Goal: Information Seeking & Learning: Learn about a topic

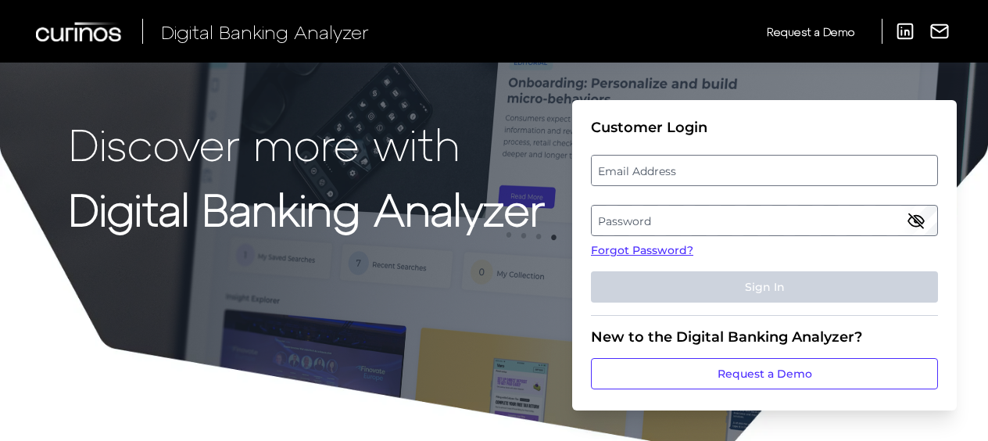
click at [620, 163] on label "Email Address" at bounding box center [764, 170] width 345 height 28
click at [620, 163] on input "email" at bounding box center [764, 170] width 347 height 31
type input "[EMAIL_ADDRESS][DOMAIN_NAME]"
click at [633, 212] on label "Password" at bounding box center [764, 220] width 345 height 28
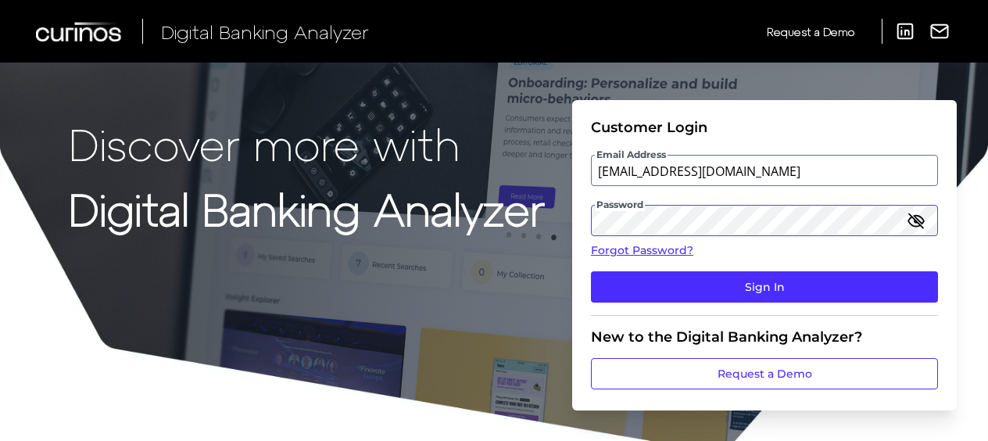
click at [591, 271] on button "Sign In" at bounding box center [764, 286] width 347 height 31
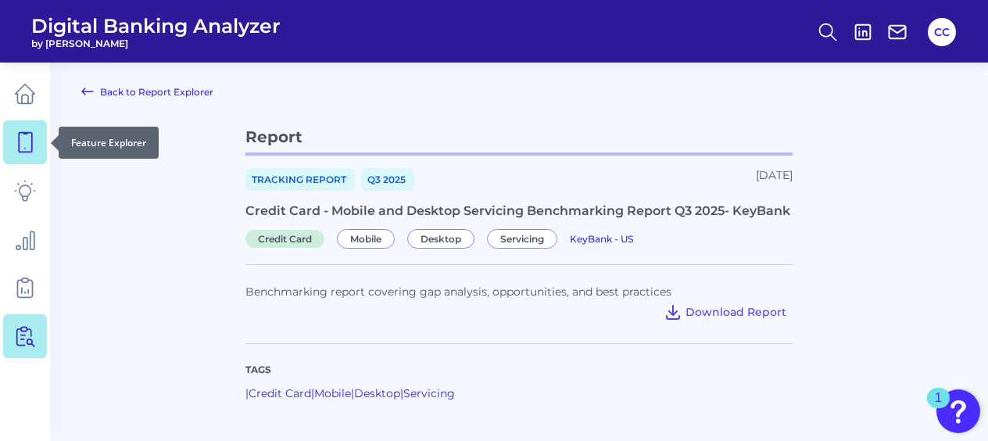
click at [25, 133] on icon at bounding box center [25, 143] width 13 height 20
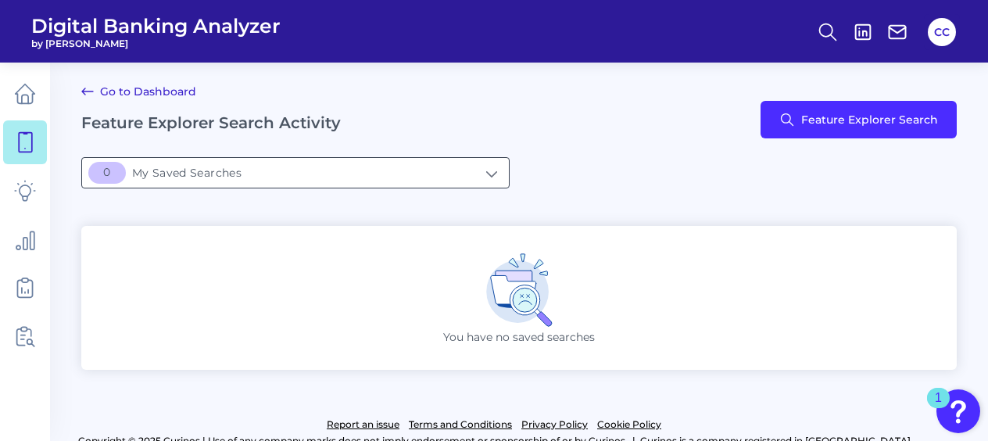
click at [260, 173] on input "[object Object]My Saved Searches" at bounding box center [295, 173] width 427 height 30
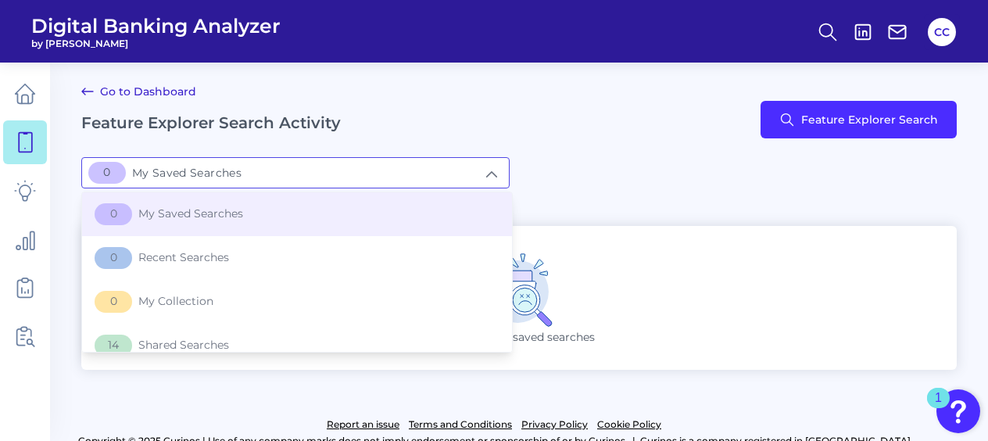
click at [259, 173] on input "[object Object]My Saved Searches" at bounding box center [295, 173] width 427 height 30
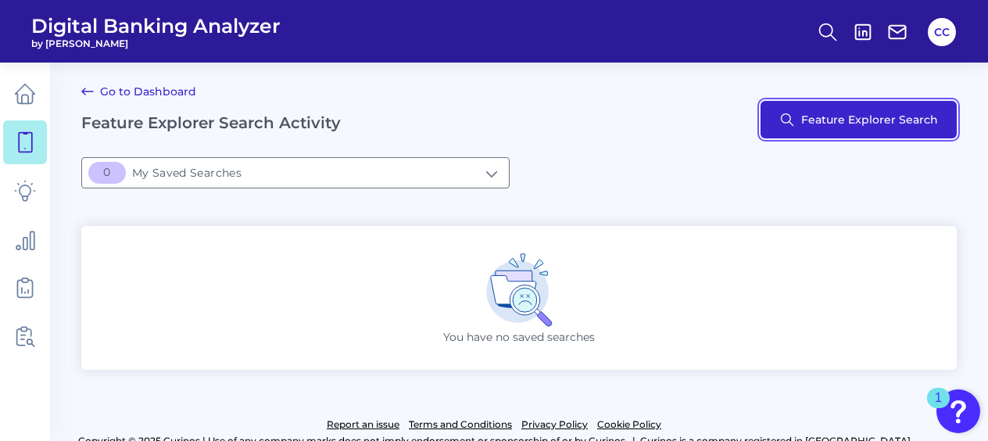
click at [810, 122] on button "Feature Explorer Search" at bounding box center [858, 120] width 196 height 38
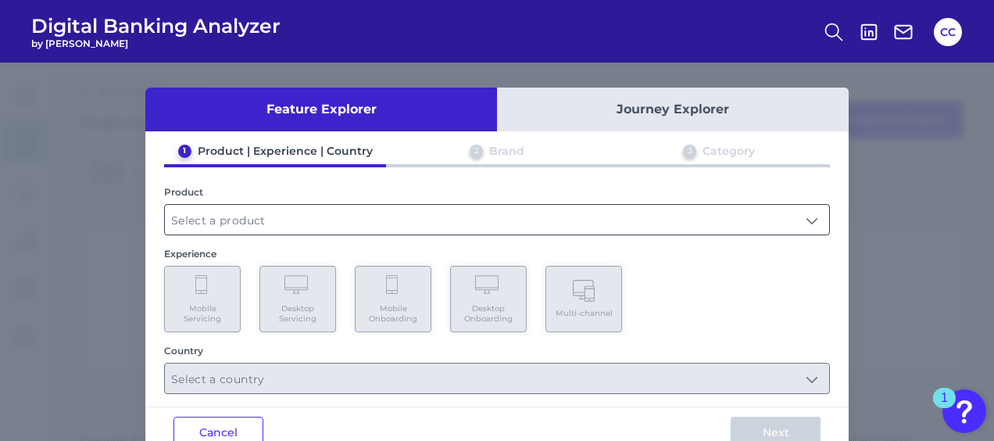
click at [277, 228] on input "text" at bounding box center [497, 220] width 664 height 30
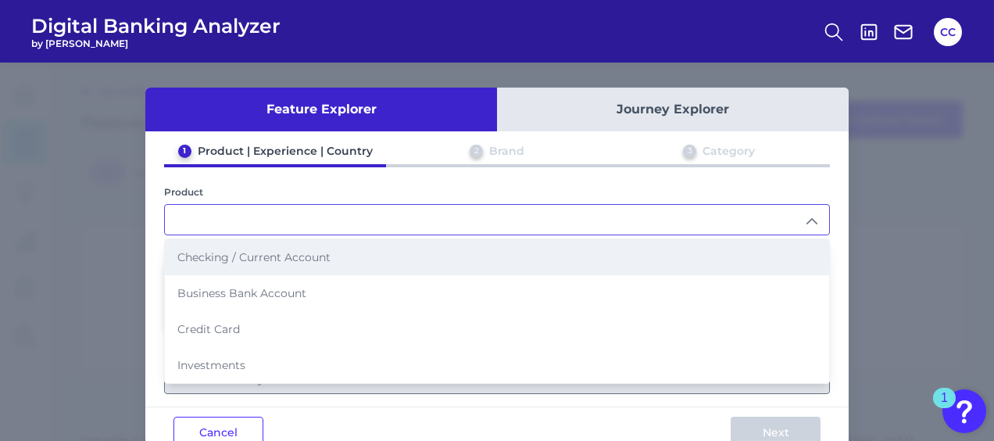
click at [259, 250] on span "Checking / Current Account" at bounding box center [253, 257] width 153 height 14
type input "Checking / Current Account"
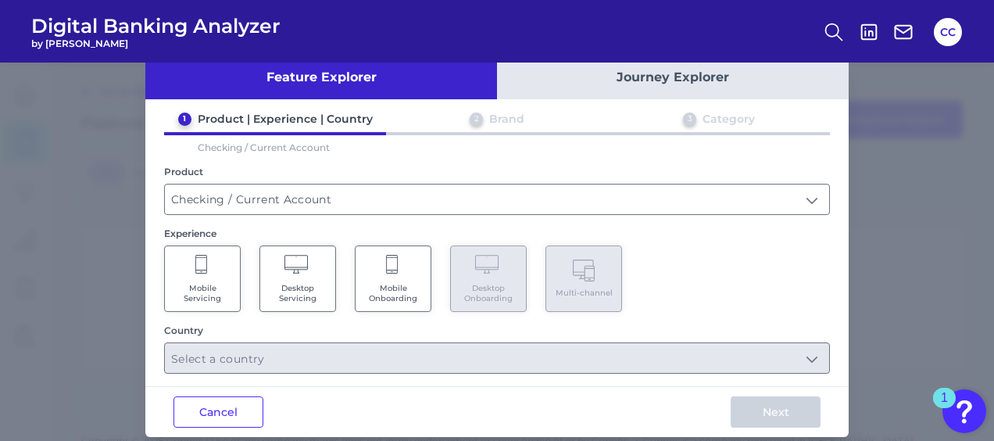
scroll to position [49, 0]
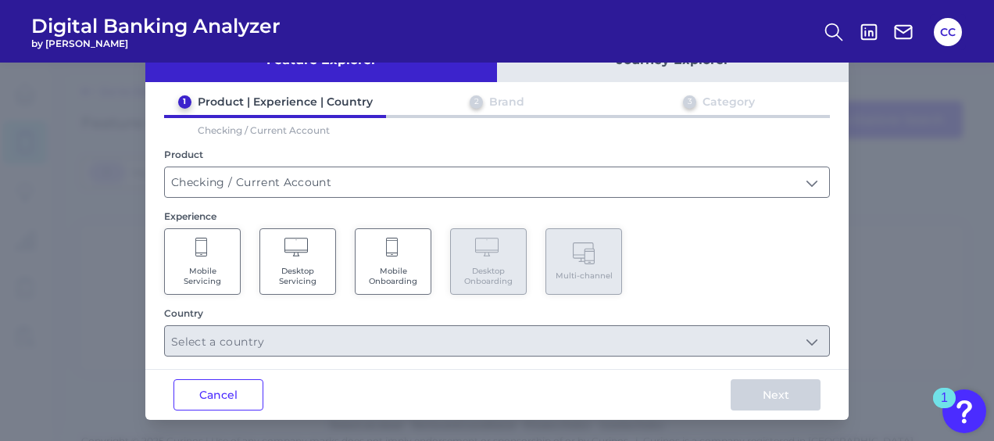
click at [400, 258] on Onboarding "Mobile Onboarding" at bounding box center [393, 261] width 77 height 66
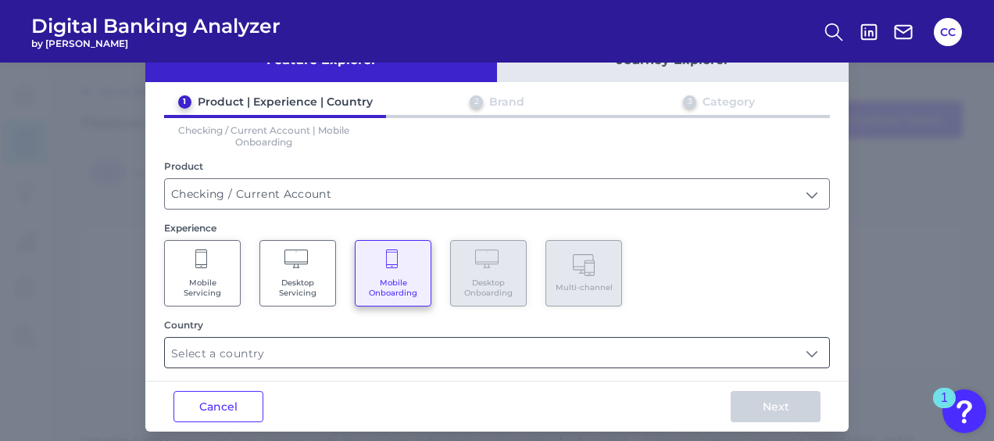
click at [308, 352] on input "text" at bounding box center [497, 353] width 664 height 30
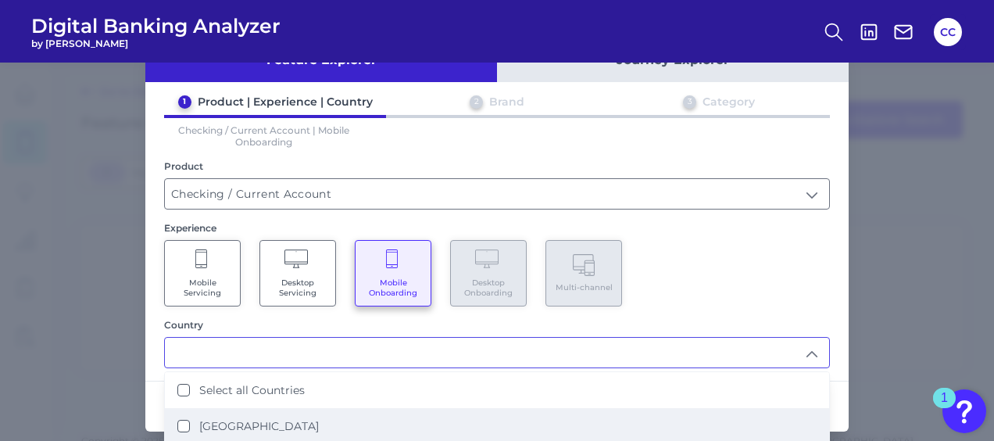
click at [178, 420] on States "[GEOGRAPHIC_DATA]" at bounding box center [183, 426] width 13 height 13
type input "Select all Countries"
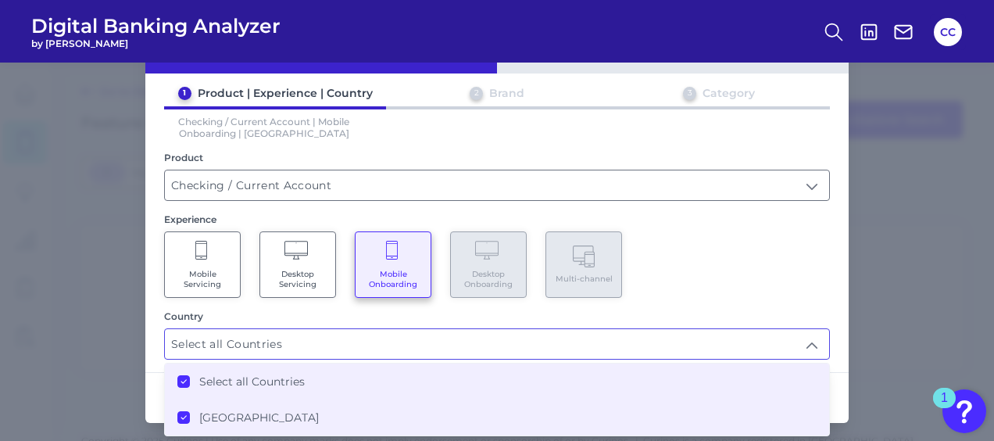
scroll to position [61, 0]
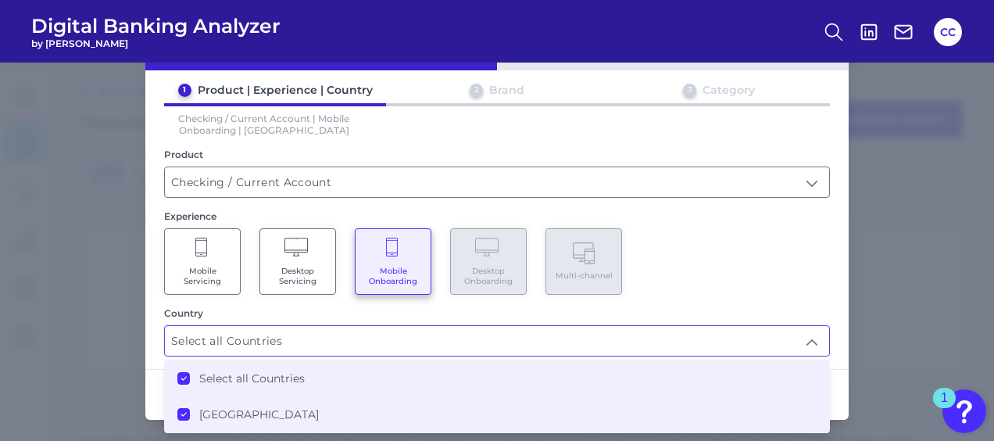
click at [841, 364] on div "Feature Explorer Journey Explorer 1 Product | Experience | Country 2 Brand 3 Ca…" at bounding box center [496, 223] width 703 height 393
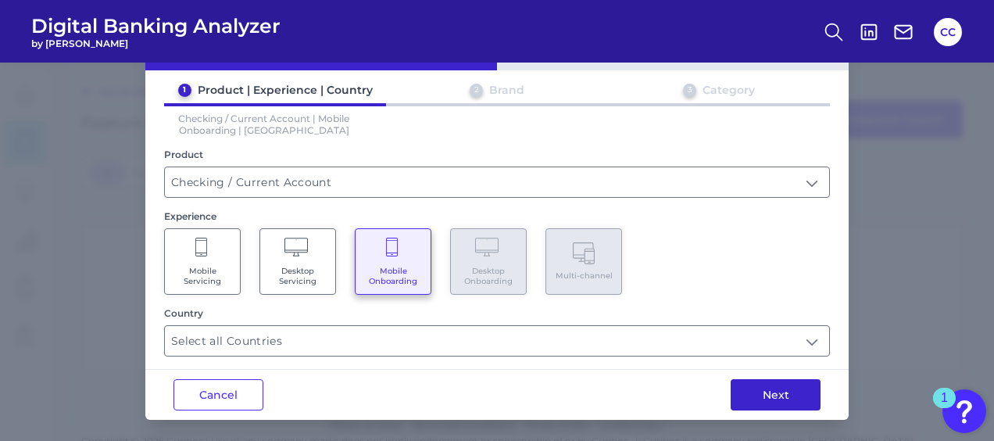
click at [775, 386] on button "Next" at bounding box center [776, 394] width 90 height 31
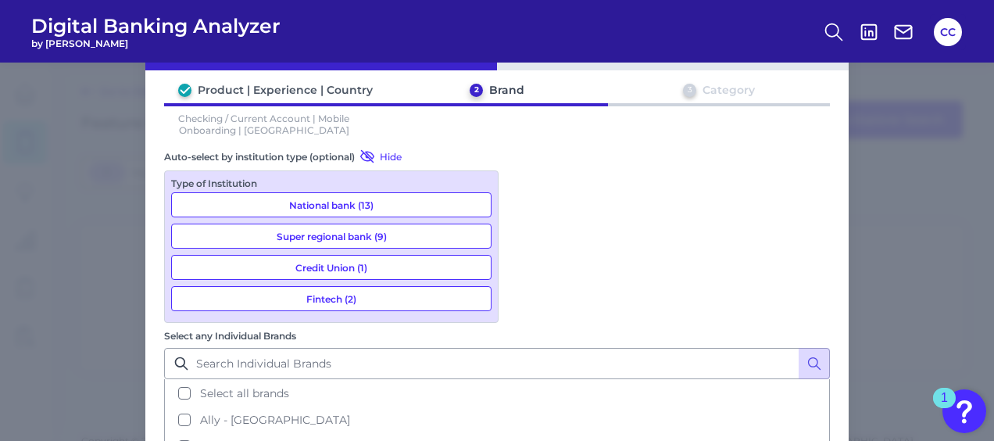
click at [420, 192] on button "National bank (13)" at bounding box center [331, 204] width 320 height 25
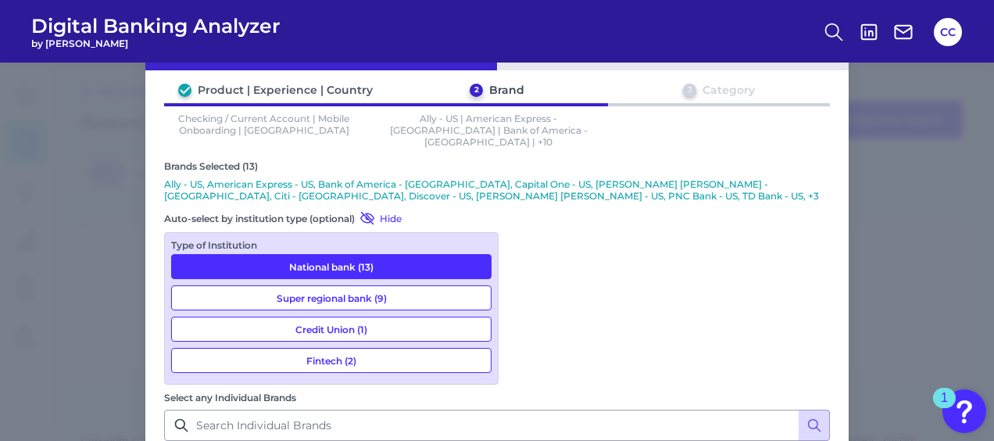
click at [382, 285] on button "Super regional bank (9)" at bounding box center [331, 297] width 320 height 25
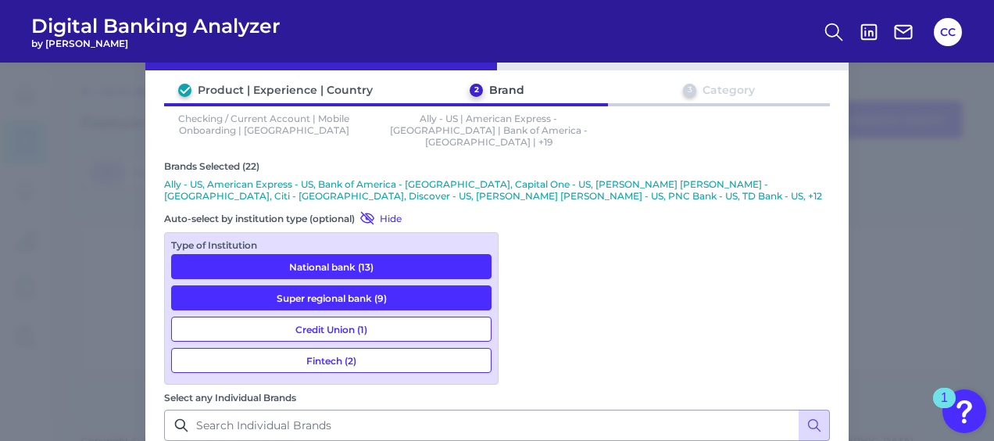
click at [370, 316] on button "Credit Union (1)" at bounding box center [331, 328] width 320 height 25
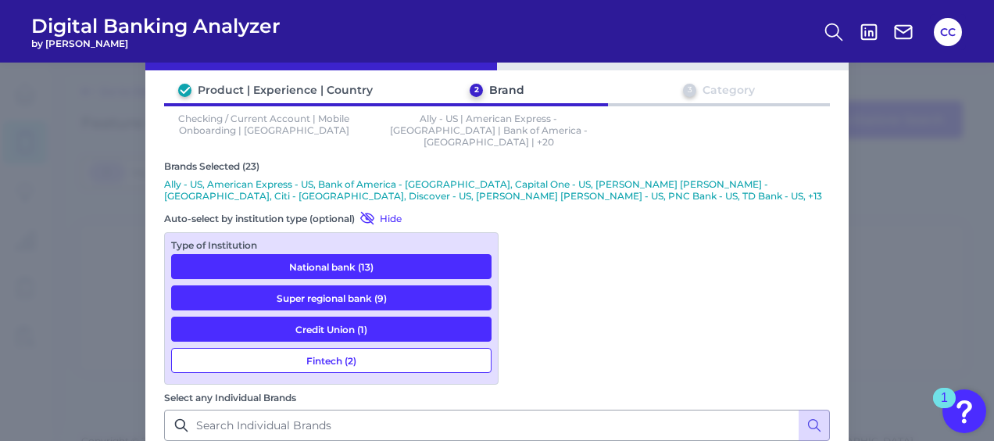
click at [362, 352] on button "Fintech (2)" at bounding box center [331, 360] width 320 height 25
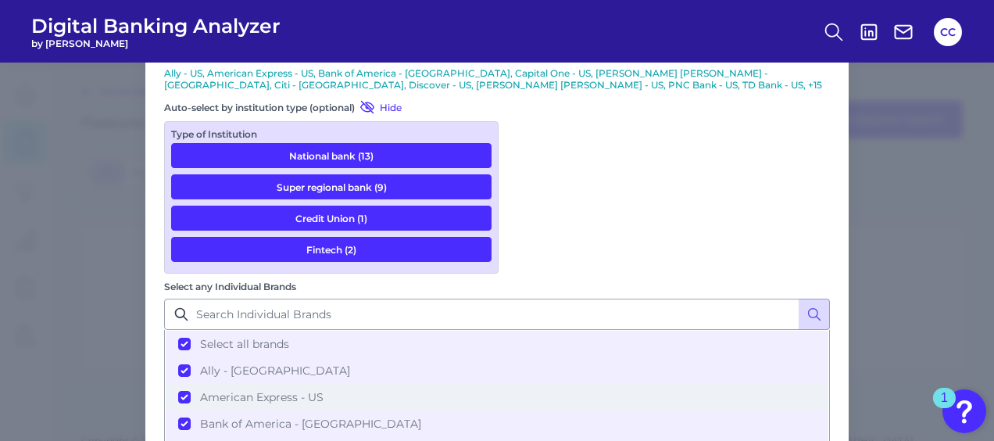
scroll to position [174, 0]
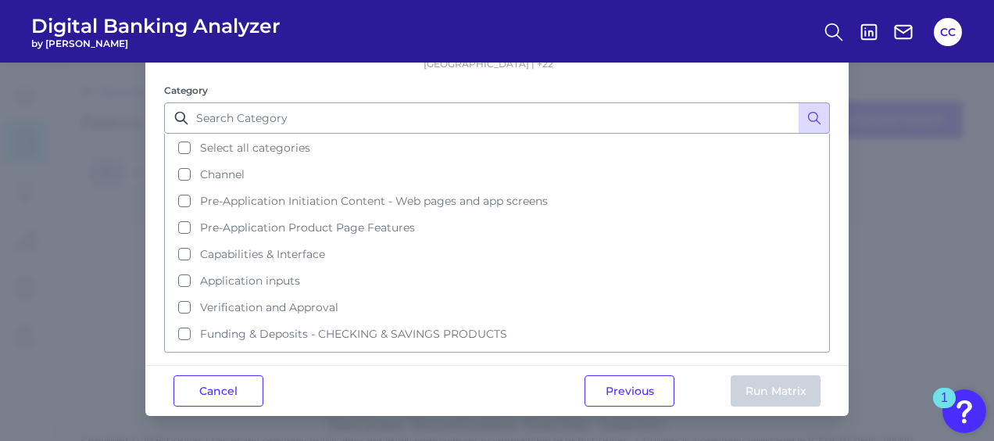
scroll to position [0, 0]
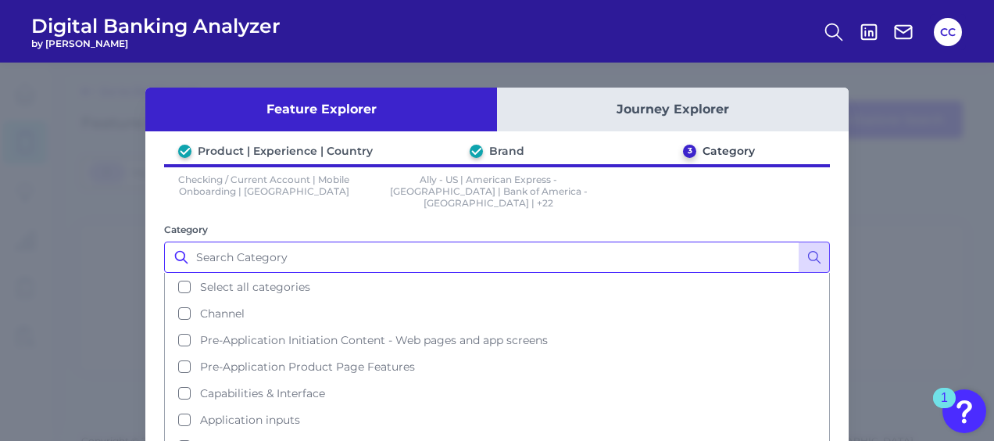
click at [288, 241] on input "Category" at bounding box center [497, 256] width 666 height 31
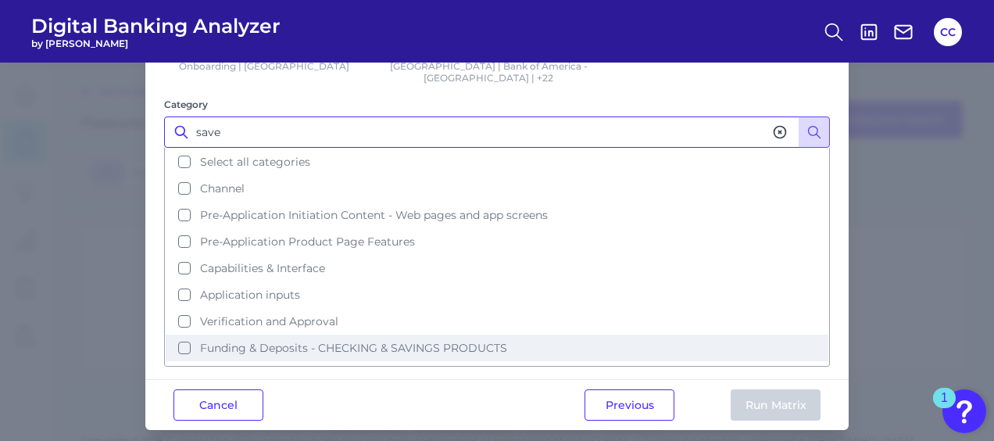
scroll to position [47, 0]
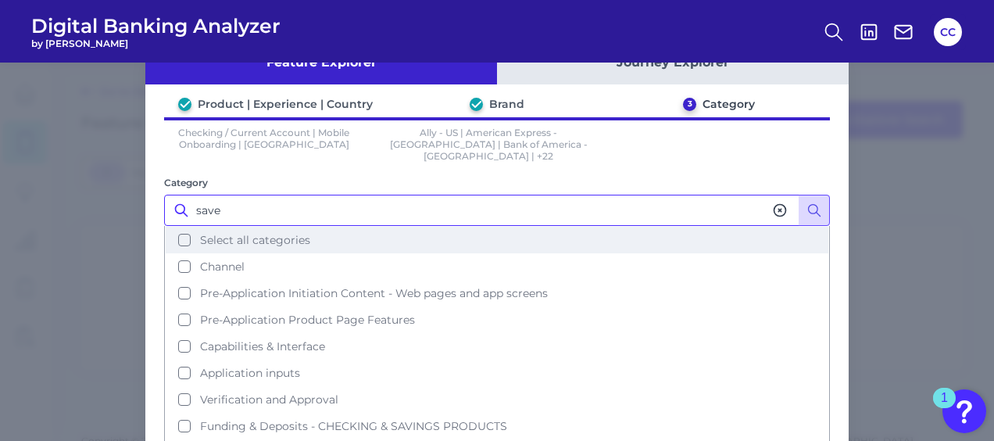
click at [175, 227] on button "Select all categories" at bounding box center [497, 240] width 663 height 27
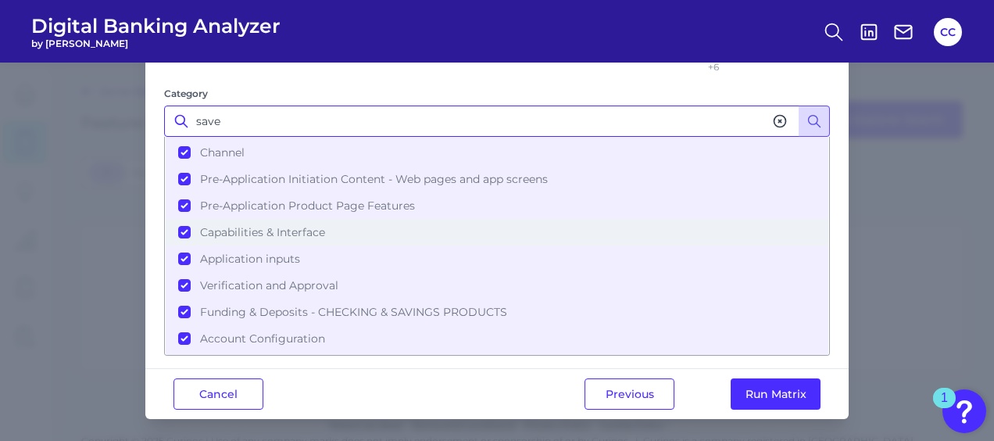
scroll to position [38, 0]
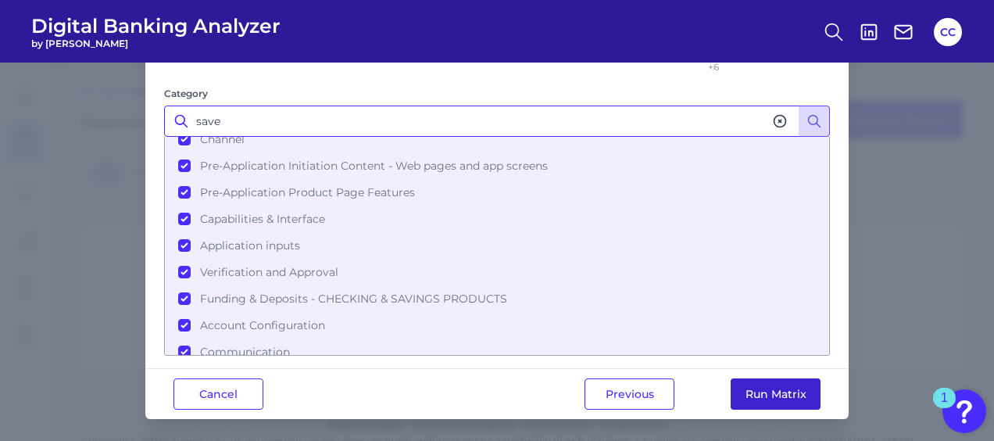
type input "save"
click at [778, 384] on button "Run Matrix" at bounding box center [776, 393] width 90 height 31
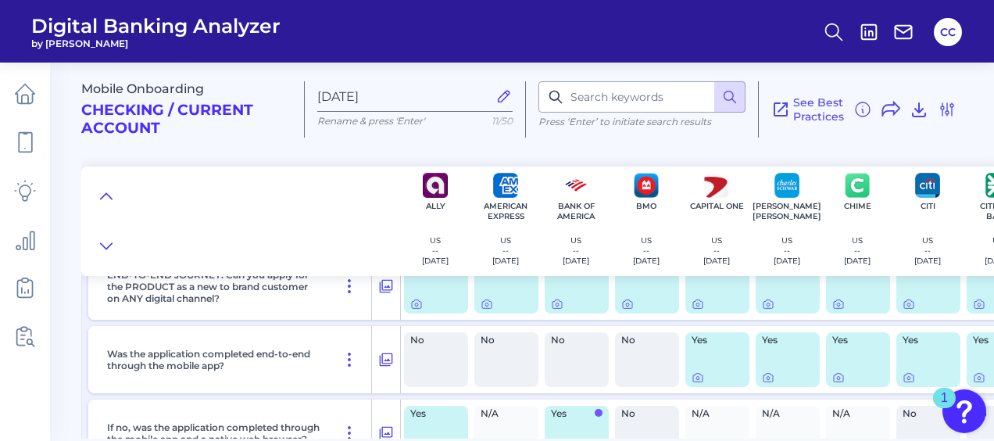
scroll to position [234, 0]
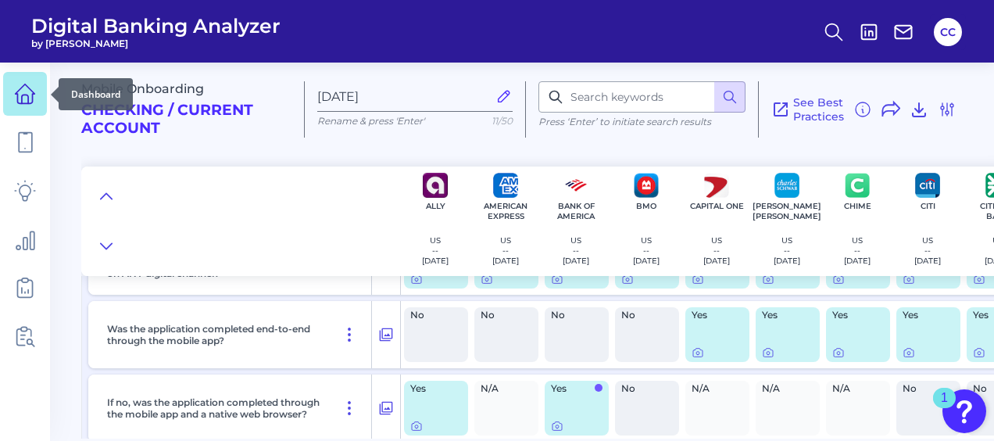
click at [33, 103] on icon at bounding box center [25, 94] width 22 height 22
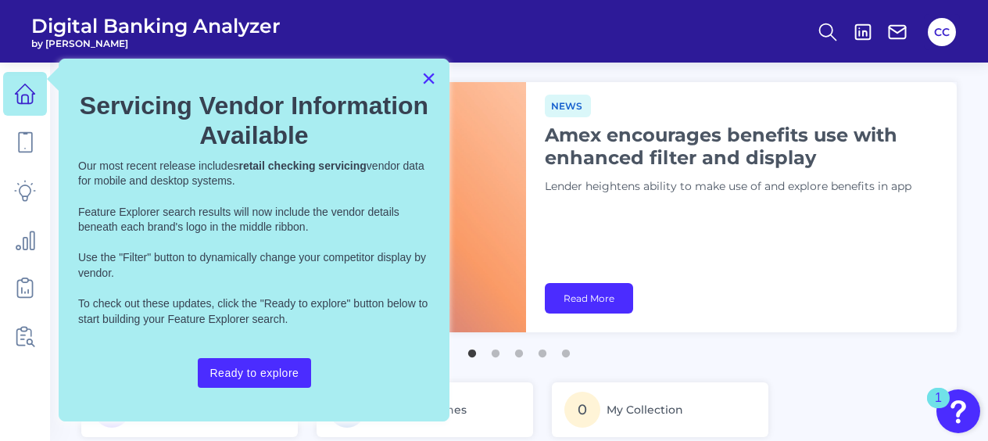
click at [428, 77] on button "×" at bounding box center [428, 78] width 15 height 25
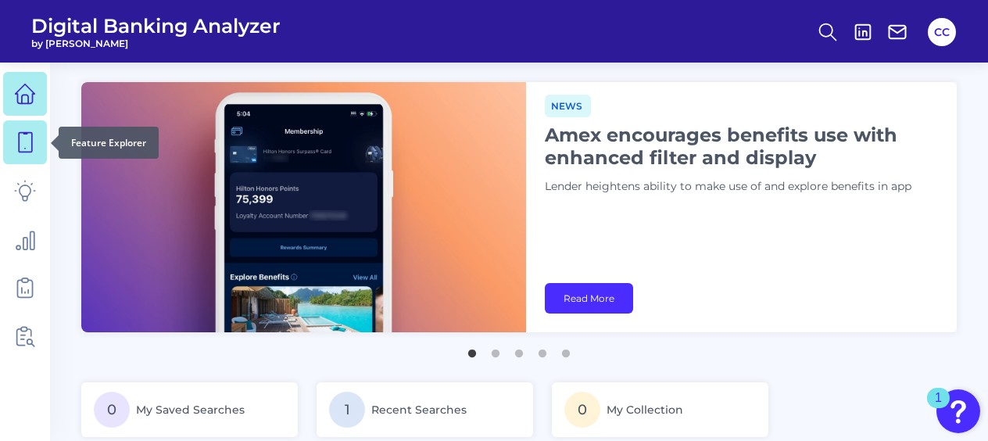
click at [39, 142] on link at bounding box center [25, 142] width 44 height 44
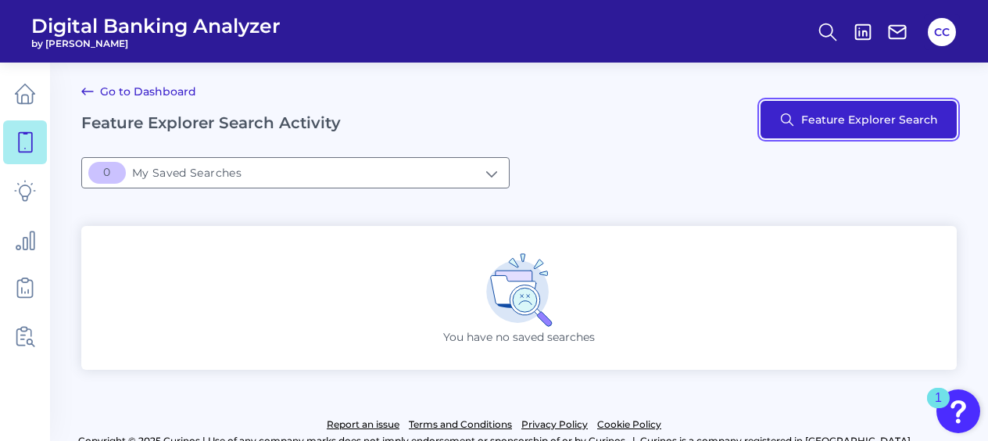
click at [815, 113] on button "Feature Explorer Search" at bounding box center [858, 120] width 196 height 38
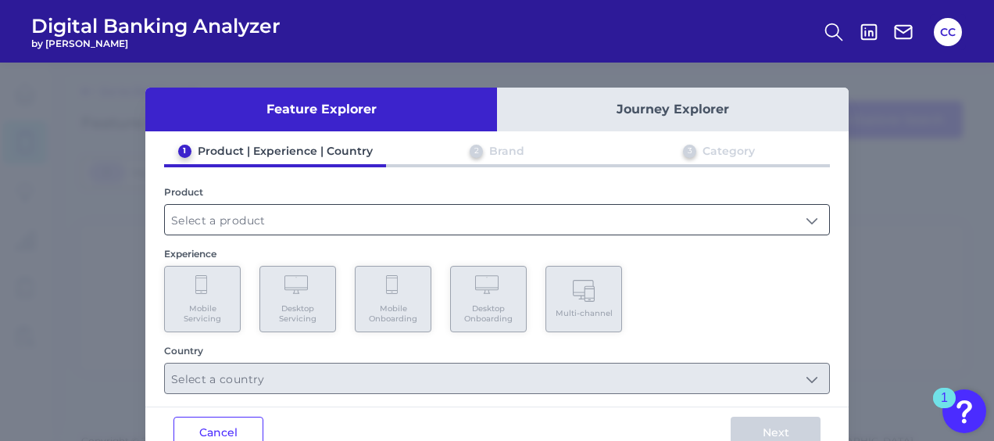
click at [292, 217] on input "text" at bounding box center [497, 220] width 664 height 30
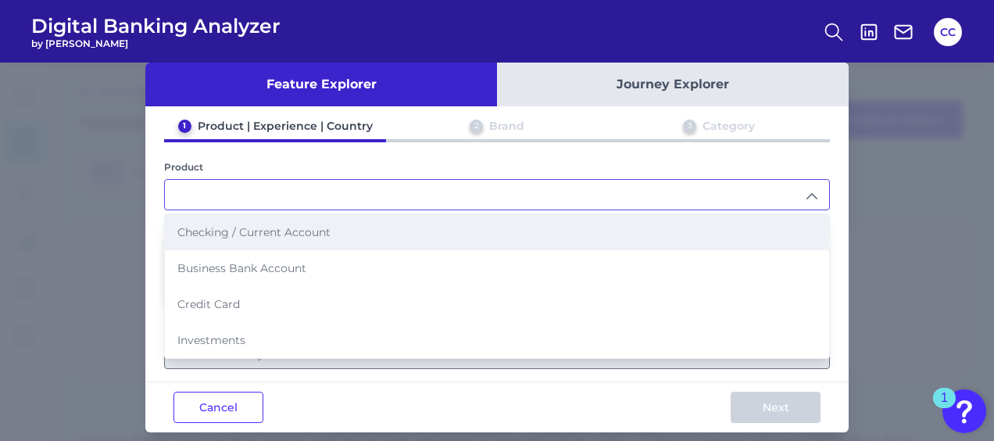
scroll to position [38, 0]
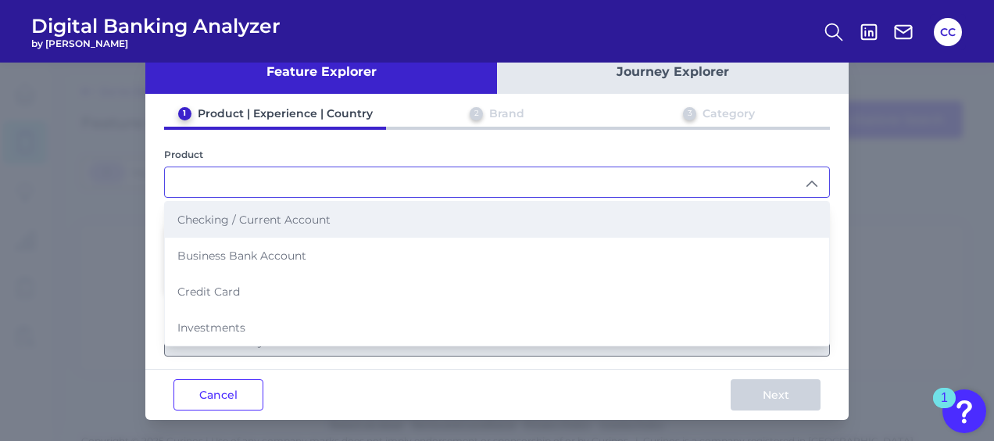
click at [290, 225] on li "Checking / Current Account" at bounding box center [497, 220] width 664 height 36
type input "Checking / Current Account"
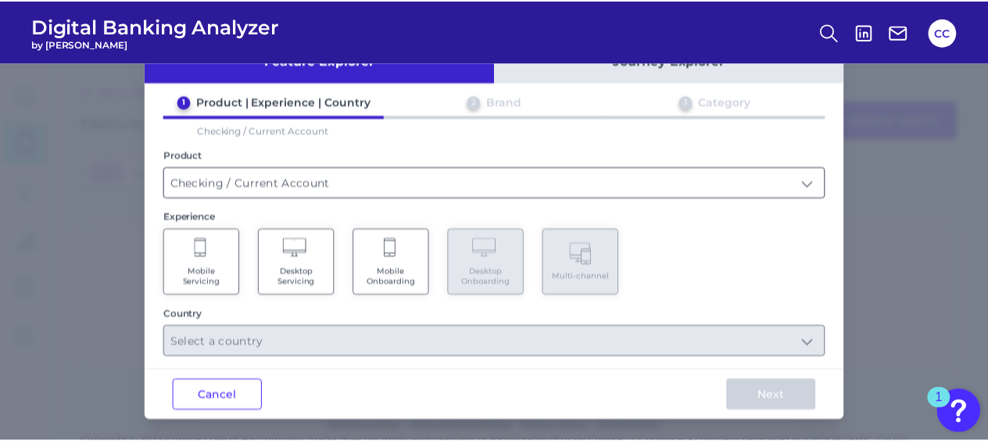
scroll to position [0, 0]
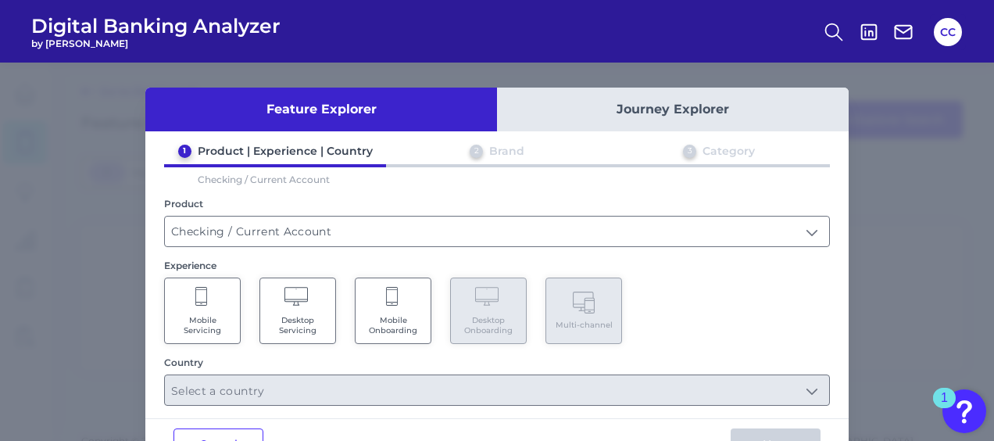
click at [656, 101] on button "Journey Explorer" at bounding box center [673, 110] width 352 height 44
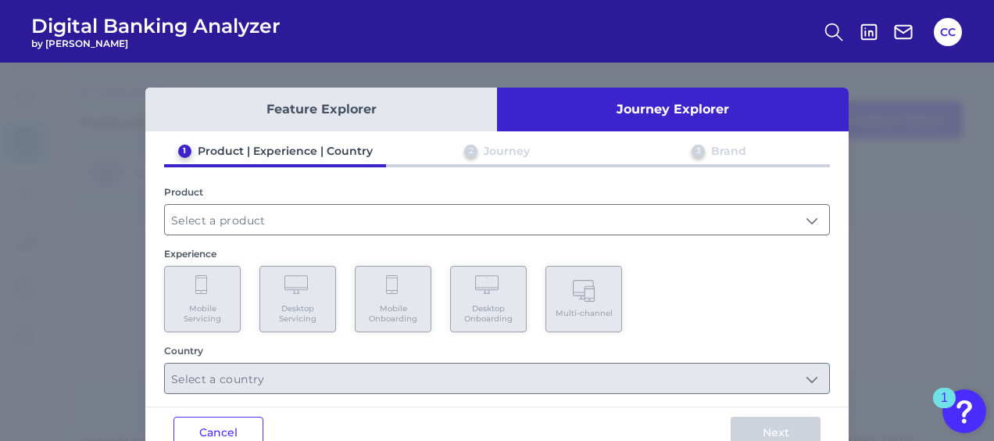
click at [359, 113] on button "Feature Explorer" at bounding box center [321, 110] width 352 height 44
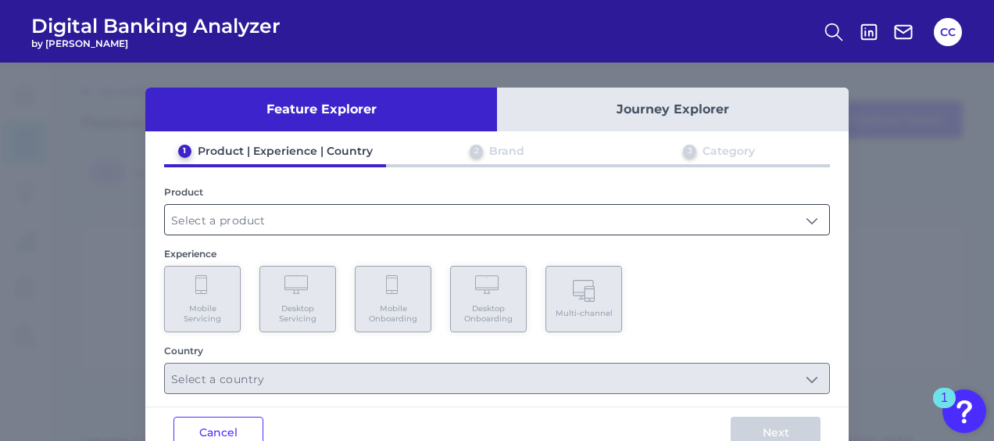
click at [303, 220] on input "text" at bounding box center [497, 220] width 664 height 30
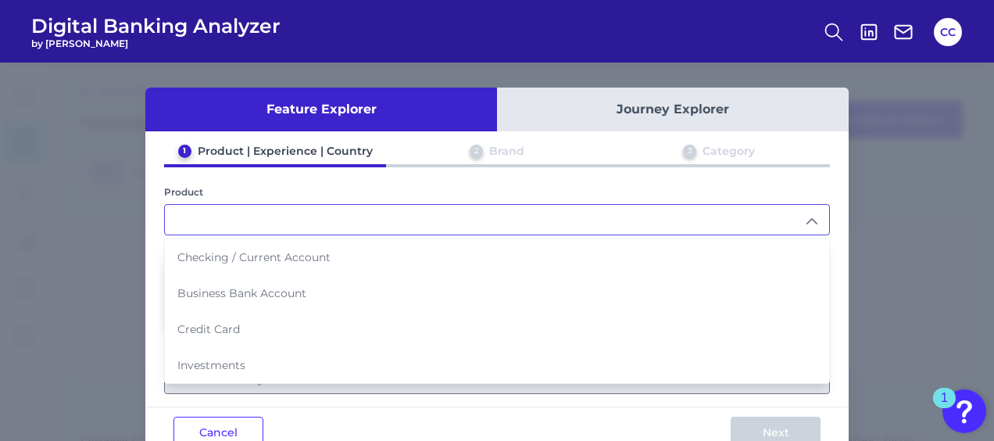
click at [924, 84] on div "Feature Explorer Journey Explorer 1 Product | Experience | Country 2 Brand 3 Ca…" at bounding box center [497, 252] width 994 height 378
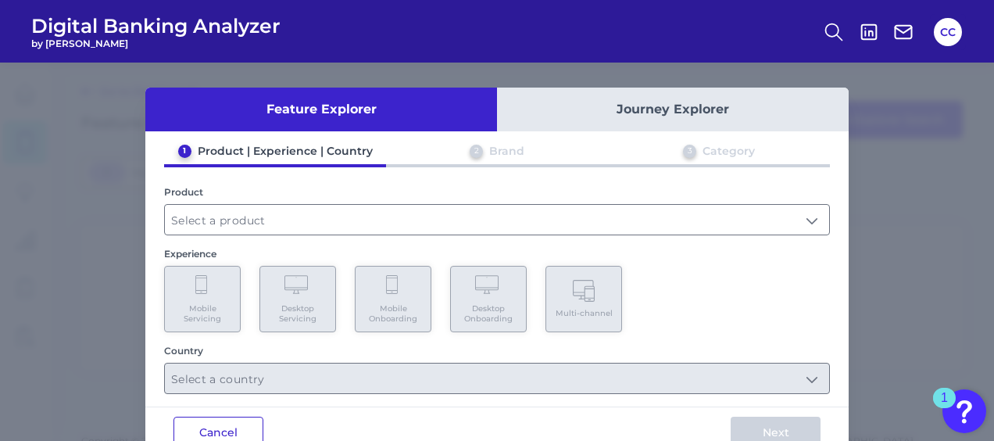
click at [224, 420] on button "Cancel" at bounding box center [218, 432] width 90 height 31
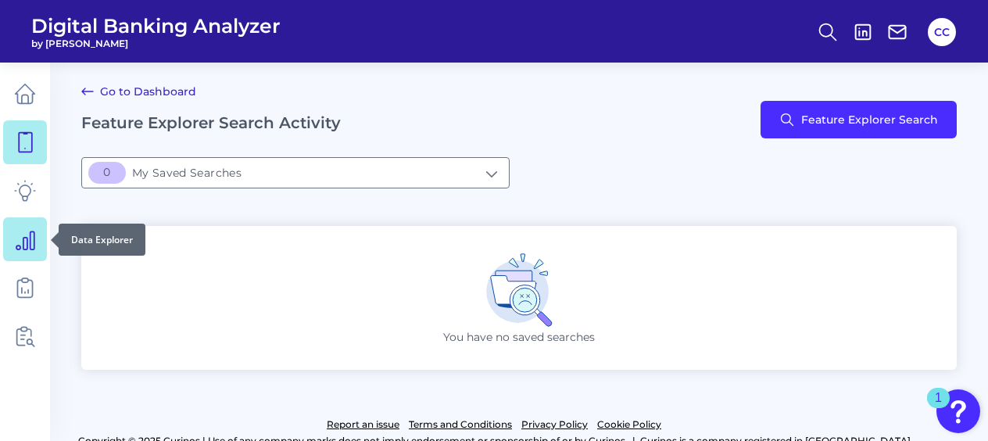
click at [36, 239] on link at bounding box center [25, 239] width 44 height 44
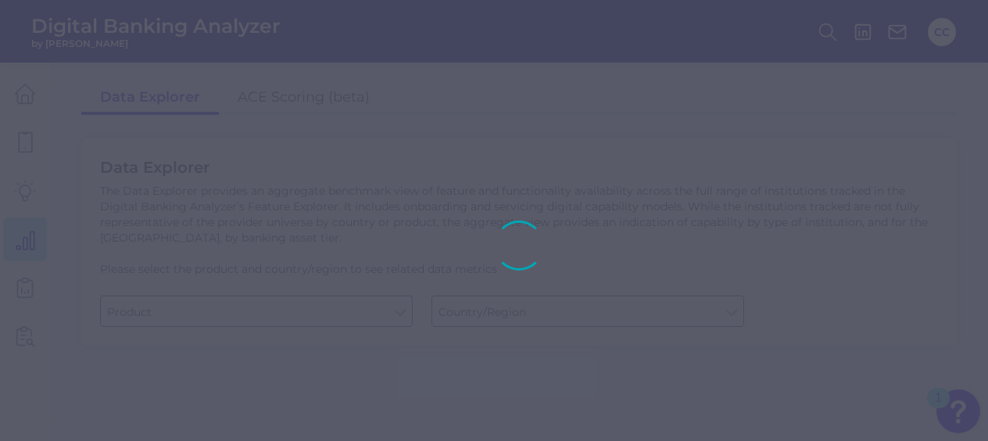
type input "Business Bank Account"
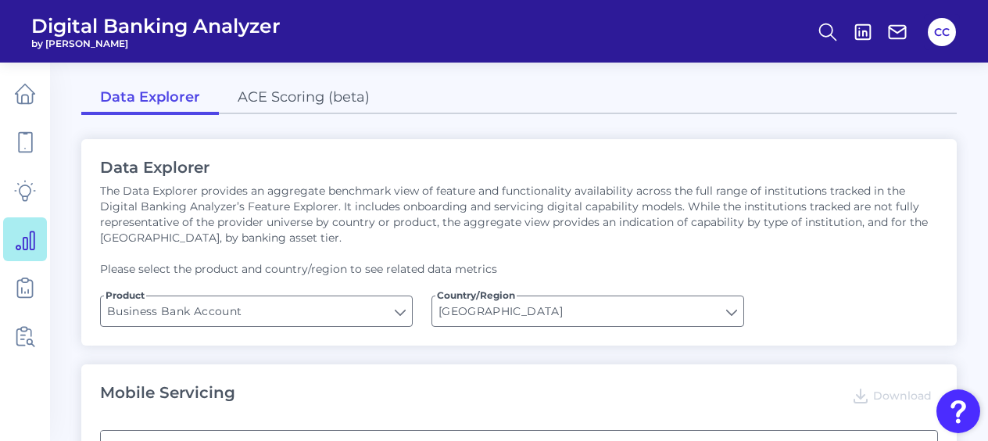
type input "[GEOGRAPHIC_DATA]"
type input "Channel"
type input "Pre-login Features"
type input "Login"
type input "Type of Institution"
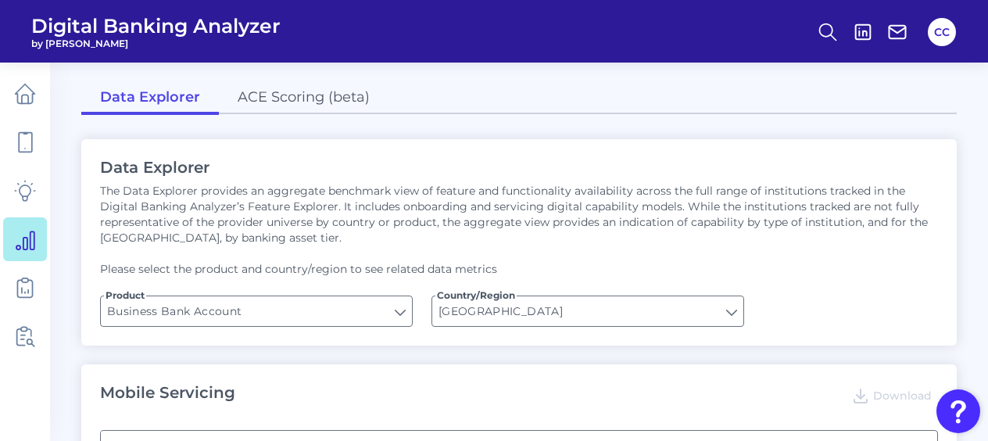
type input "Type of Institution"
type input "Can you apply for the PRODUCT as a new to brand customer on ANY digital channel?"
type input "Upon opening the app are users immediately prompted to use Touch/Face ID to log…"
type input "Does it offer third-party single sign on?"
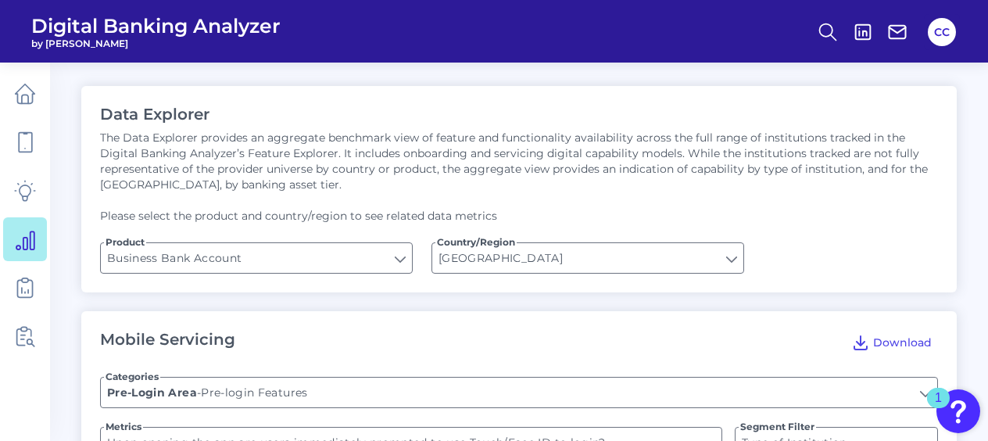
scroll to position [78, 0]
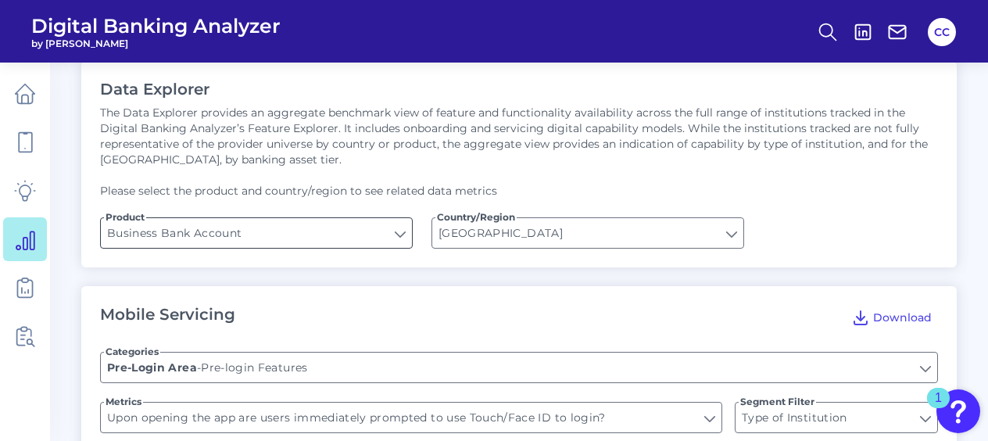
click at [343, 235] on input "Business Bank Account" at bounding box center [256, 233] width 311 height 30
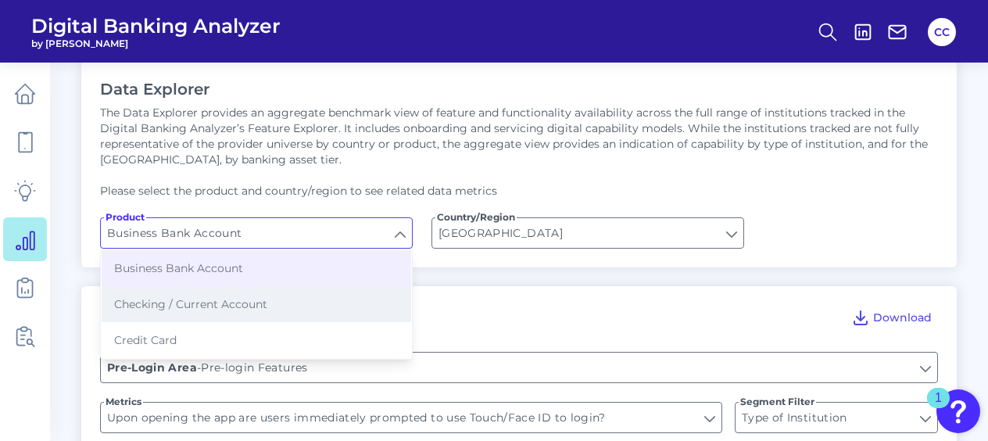
click at [280, 295] on button "Checking / Current Account" at bounding box center [256, 304] width 309 height 36
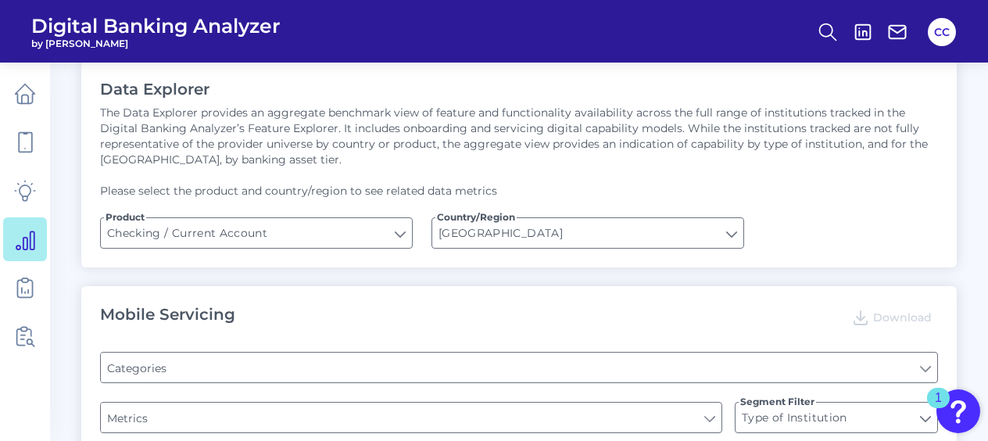
type input "Checking / Current Account"
type input "Pre-login Features"
type input "Online Banking Registration"
type input "Channel"
type input "Upon opening the app are users immediately prompted to use Touch/Face ID to log…"
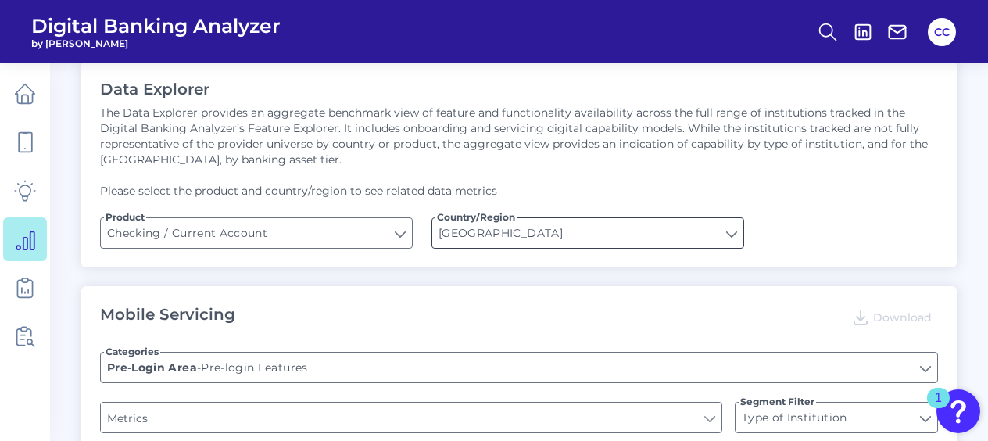
type input "Can you register for online banking?"
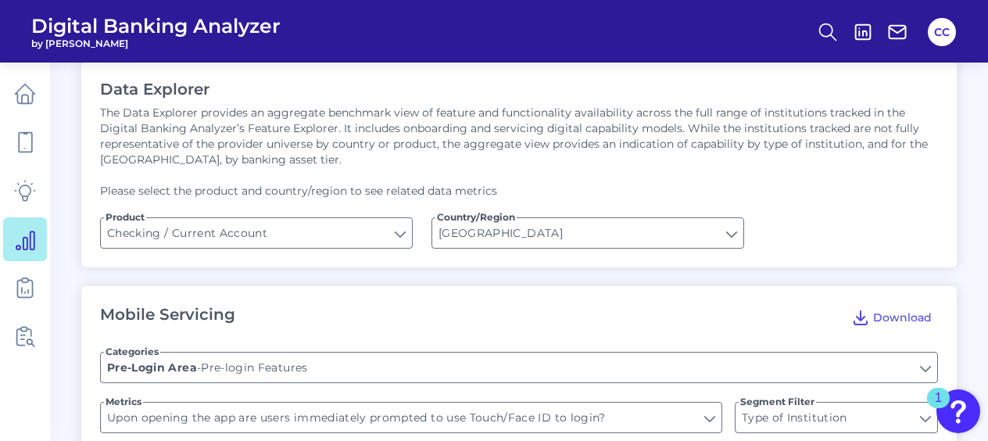
type input "END-TO-END JOURNEY: Can you apply for the PRODUCT as a new to brand customer on…"
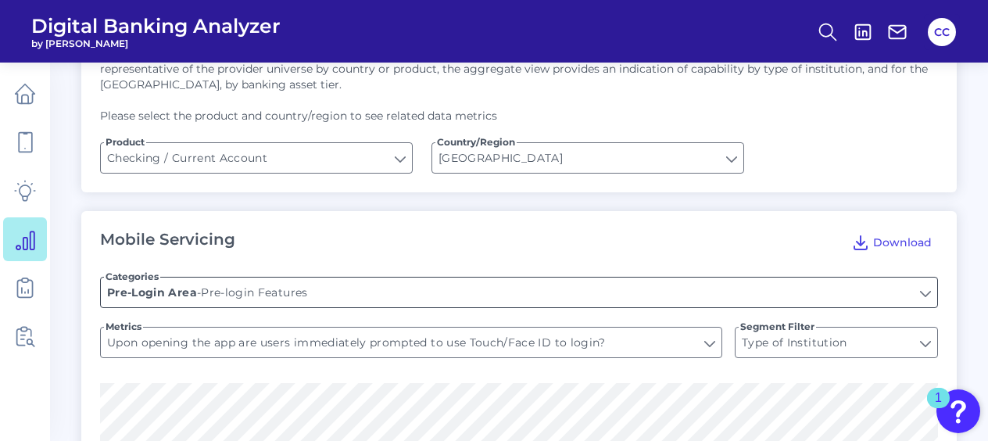
scroll to position [156, 0]
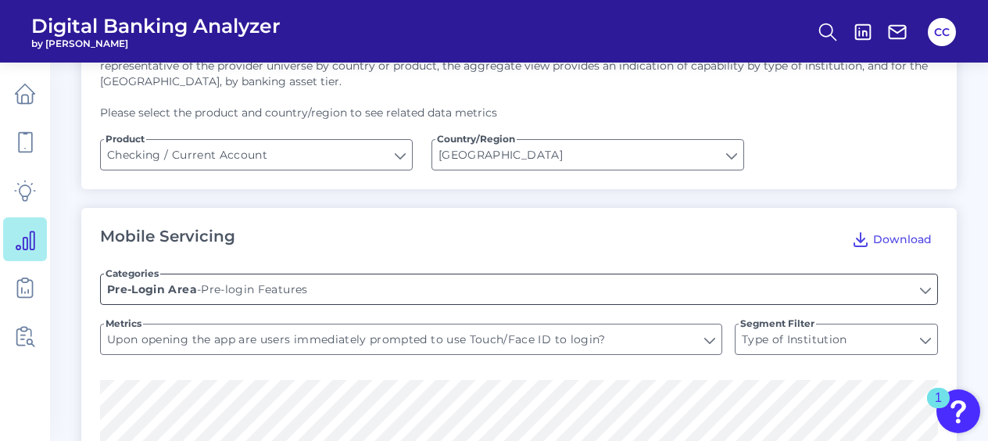
click at [405, 288] on input "Pre-login Features" at bounding box center [519, 289] width 836 height 30
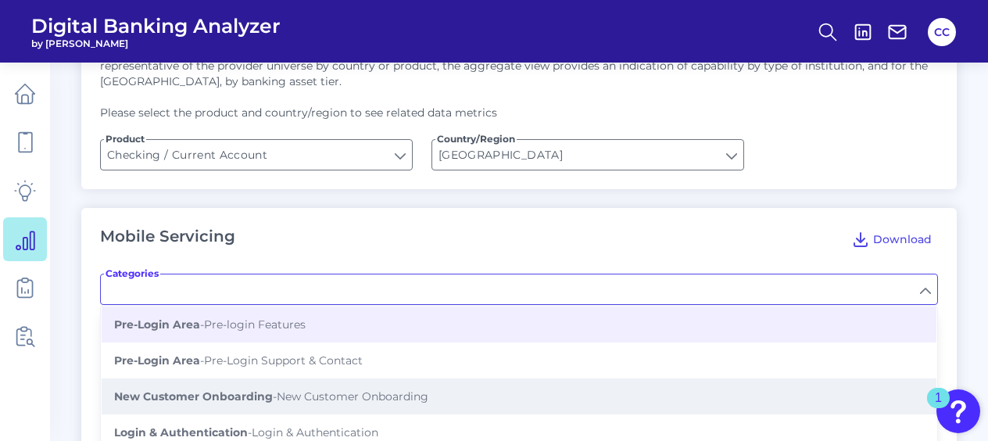
click at [299, 391] on span "New Customer Onboarding - New Customer Onboarding" at bounding box center [271, 396] width 314 height 14
type input "New Customer Onboarding"
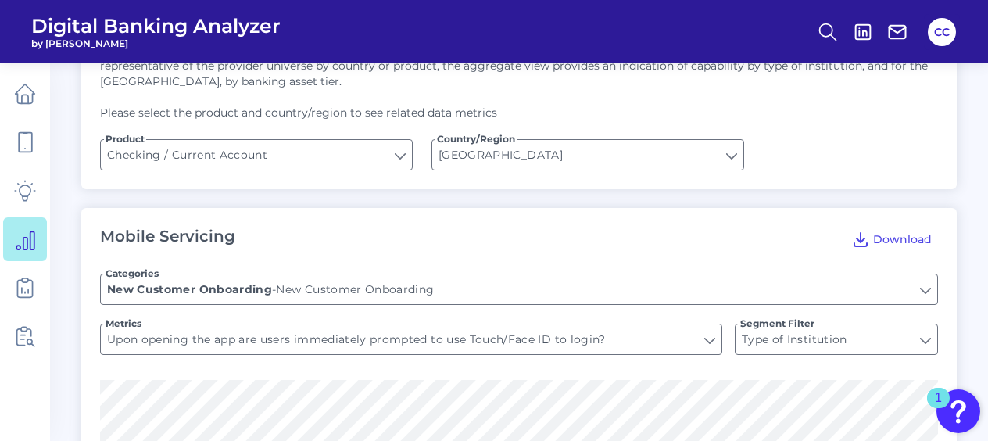
type input "As a brand new customer, can you apply for a current account through the app?"
click at [648, 342] on input "As a brand new customer, can you apply for a current account through the app?" at bounding box center [411, 339] width 620 height 30
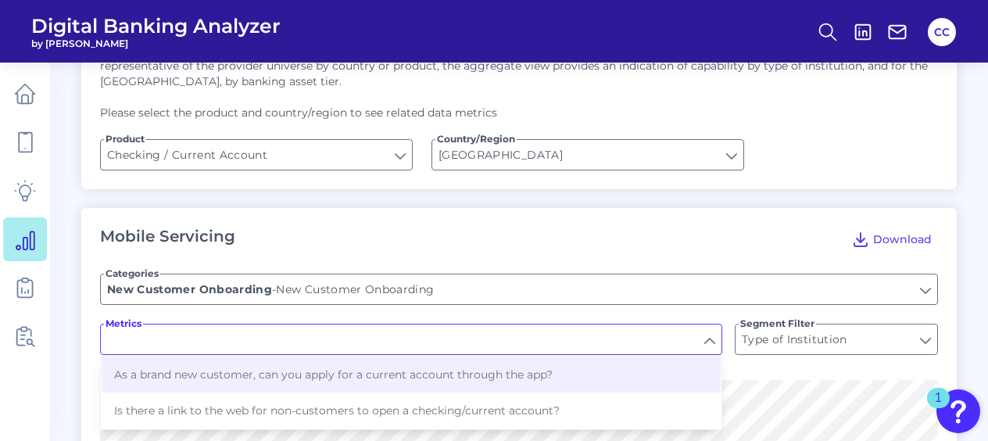
type input "As a brand new customer, can you apply for a current account through the app?"
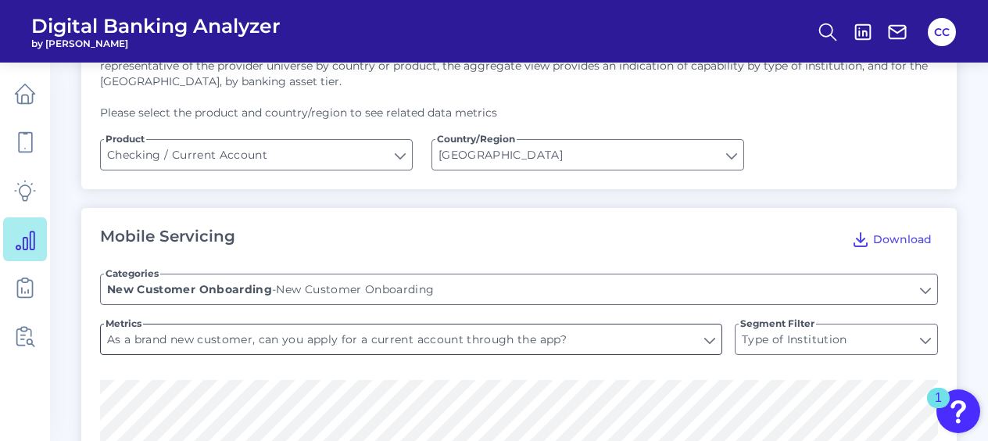
click at [682, 341] on input "As a brand new customer, can you apply for a current account through the app?" at bounding box center [411, 339] width 620 height 30
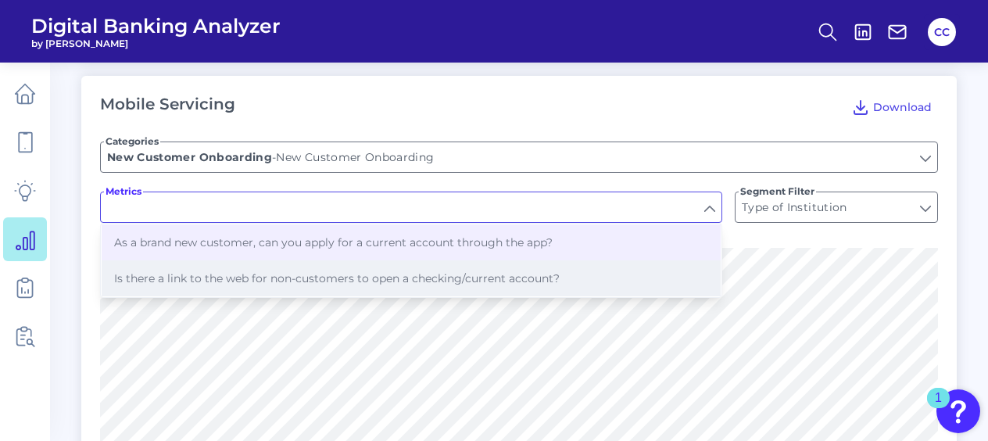
scroll to position [313, 0]
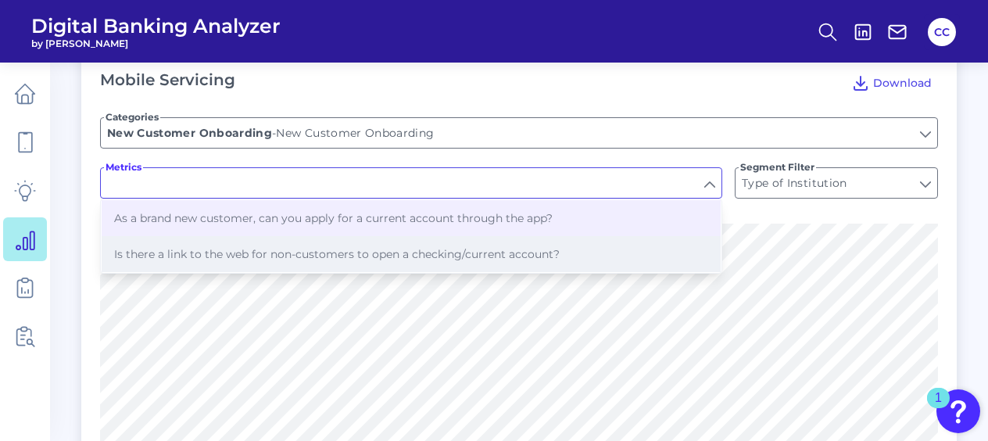
click at [560, 256] on button "Is there a link to the web for non-customers to open a checking/current account?" at bounding box center [411, 254] width 619 height 36
type input "Is there a link to the web for non-customers to open a checking/current account?"
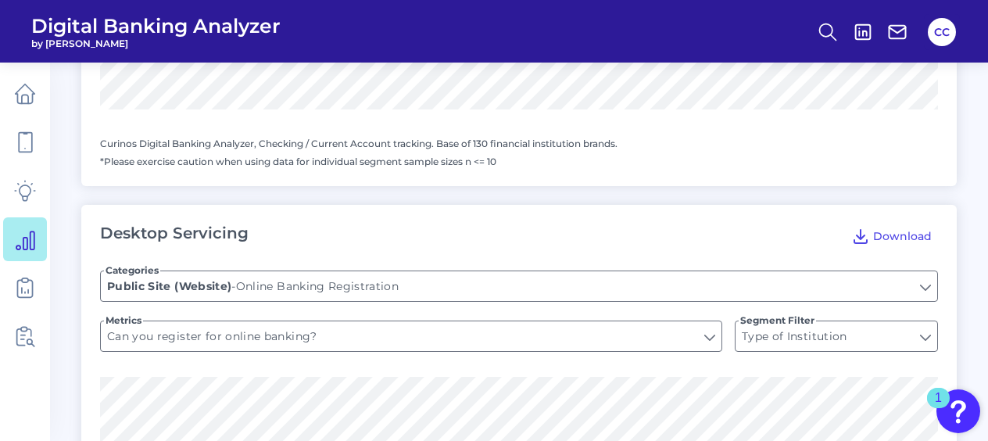
scroll to position [938, 0]
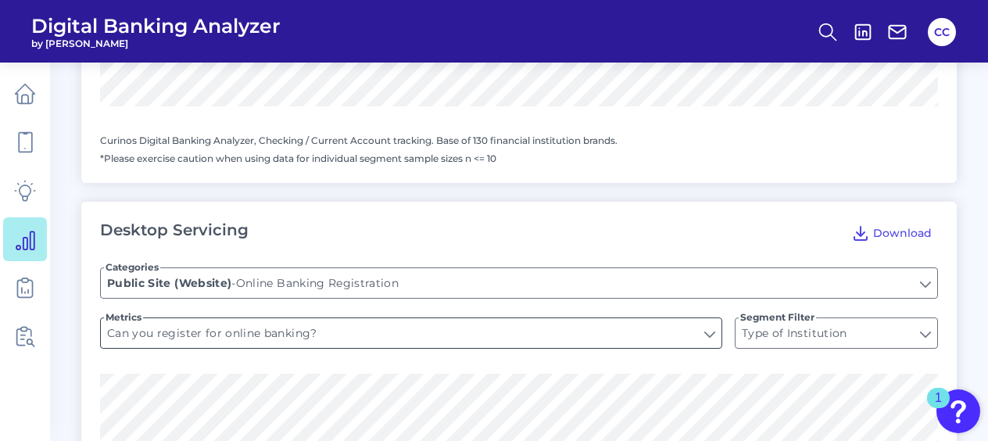
click at [439, 327] on input "Can you register for online banking?" at bounding box center [411, 333] width 620 height 30
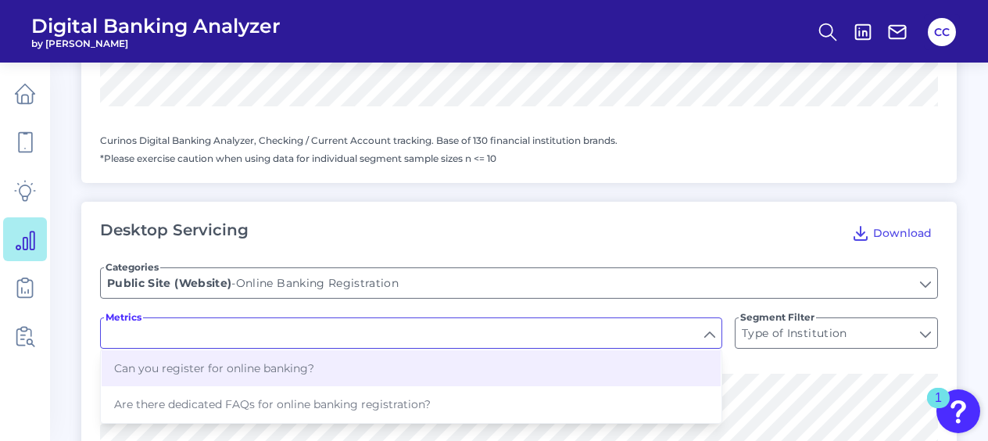
type input "Can you register for online banking?"
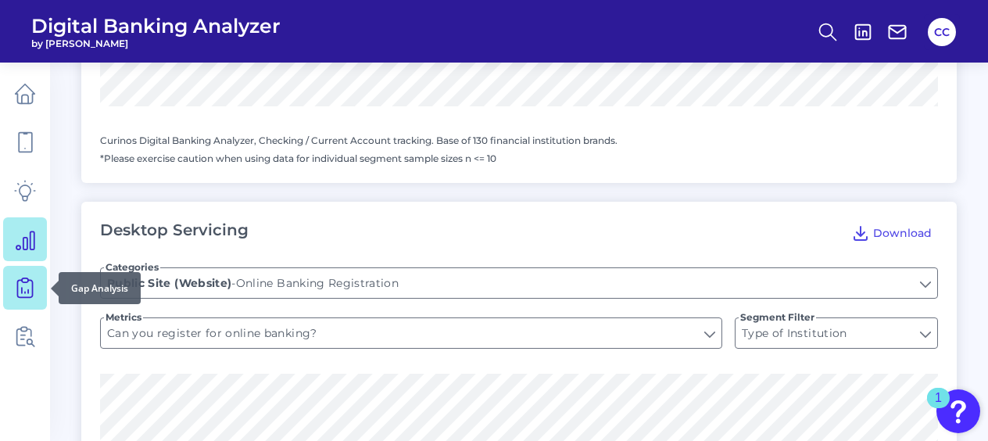
click at [25, 295] on icon at bounding box center [25, 288] width 22 height 22
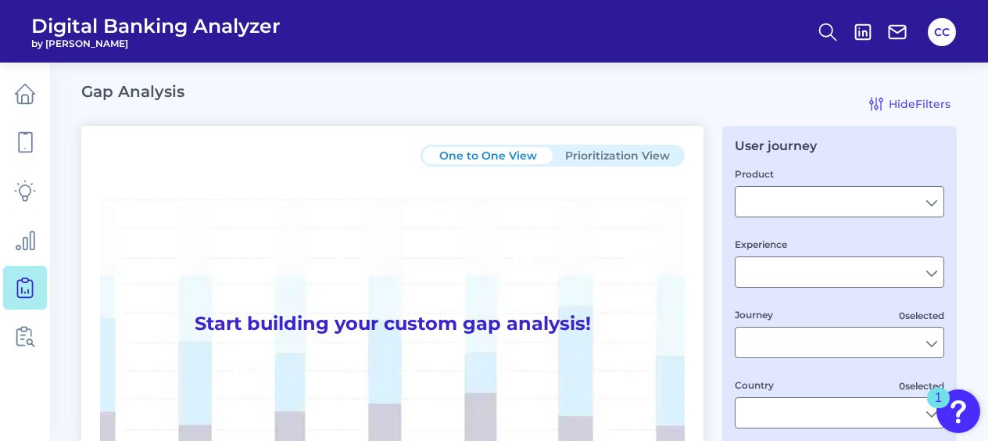
type input "Checking / Current Account"
type input "Mobile Servicing"
type input "Pre-Login Area, New Customer Onboarding, Login & Authentication, Accounts and t…"
type input "[GEOGRAPHIC_DATA]"
type input "KeyBank"
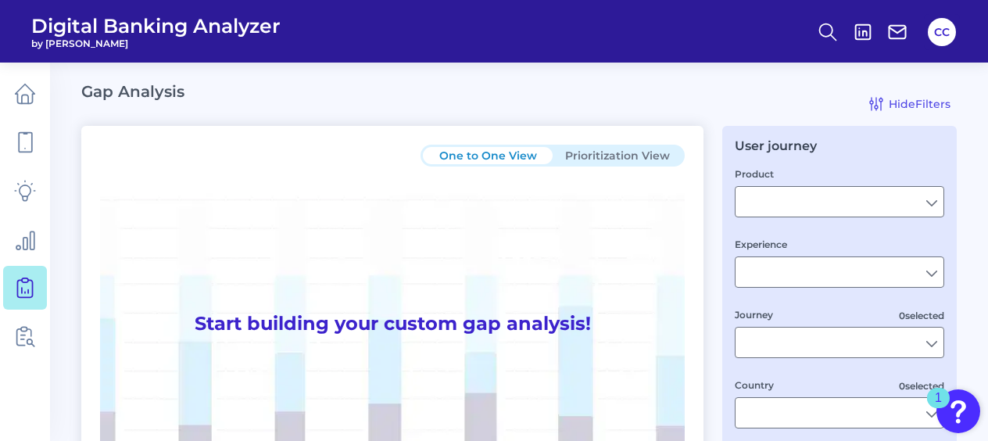
type input "All Select individual brands"
type input "All Countries"
type input "All Journeys"
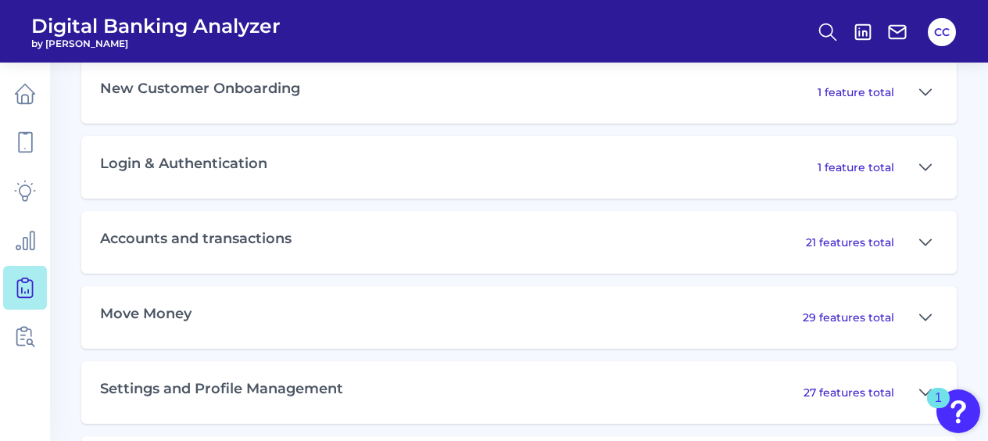
scroll to position [860, 0]
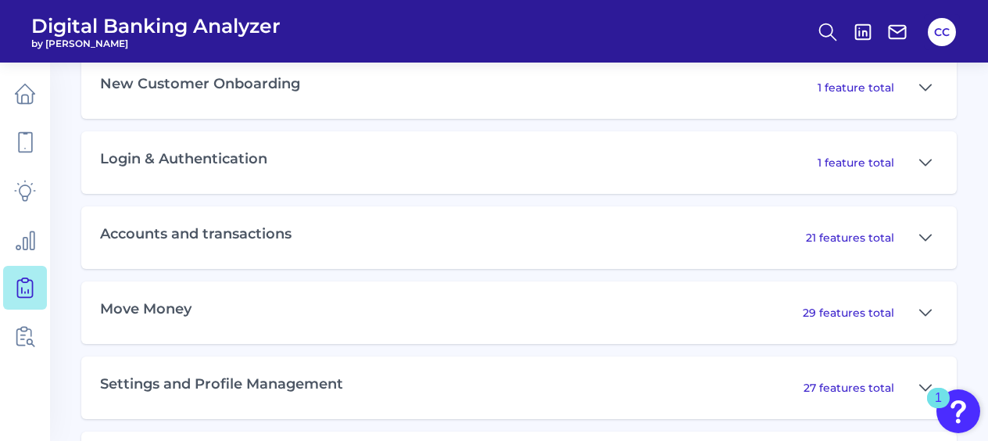
click at [547, 238] on div "Accounts and transactions 21 features total" at bounding box center [518, 237] width 875 height 63
click at [930, 242] on icon at bounding box center [925, 237] width 13 height 19
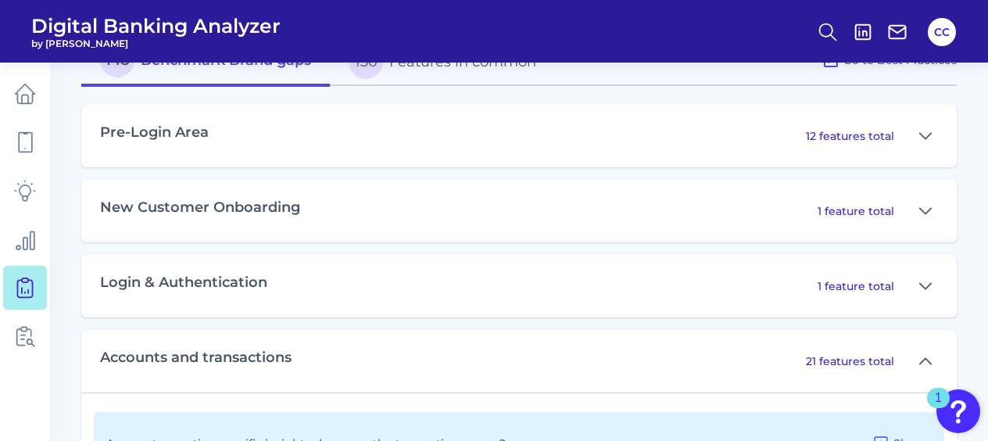
scroll to position [734, 0]
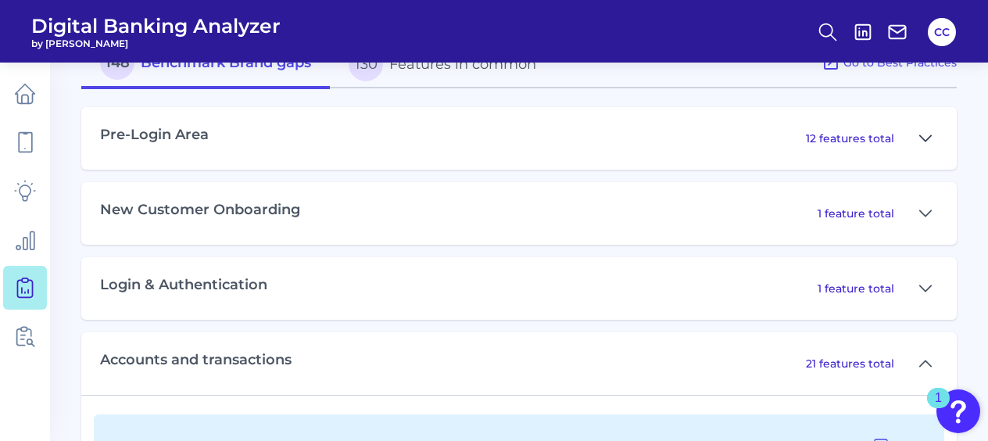
click at [927, 138] on icon at bounding box center [925, 138] width 13 height 19
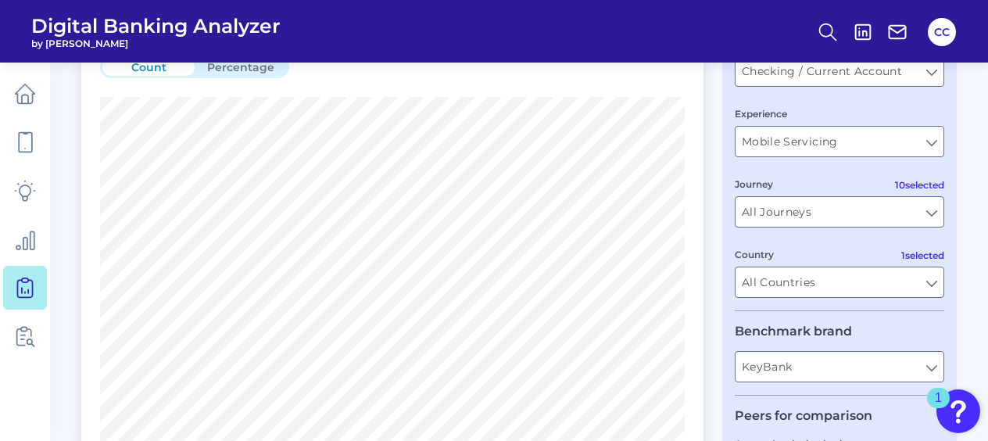
scroll to position [0, 0]
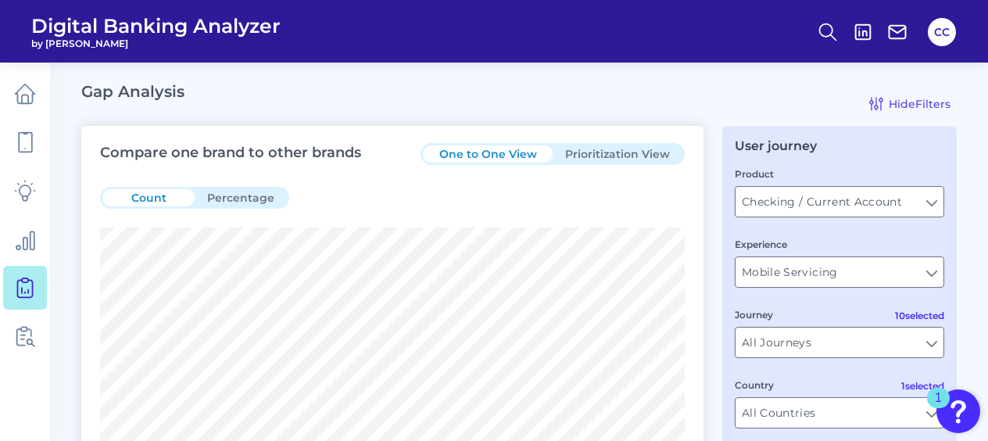
click at [610, 157] on button "Prioritization View" at bounding box center [618, 153] width 130 height 17
